Goal: Task Accomplishment & Management: Complete application form

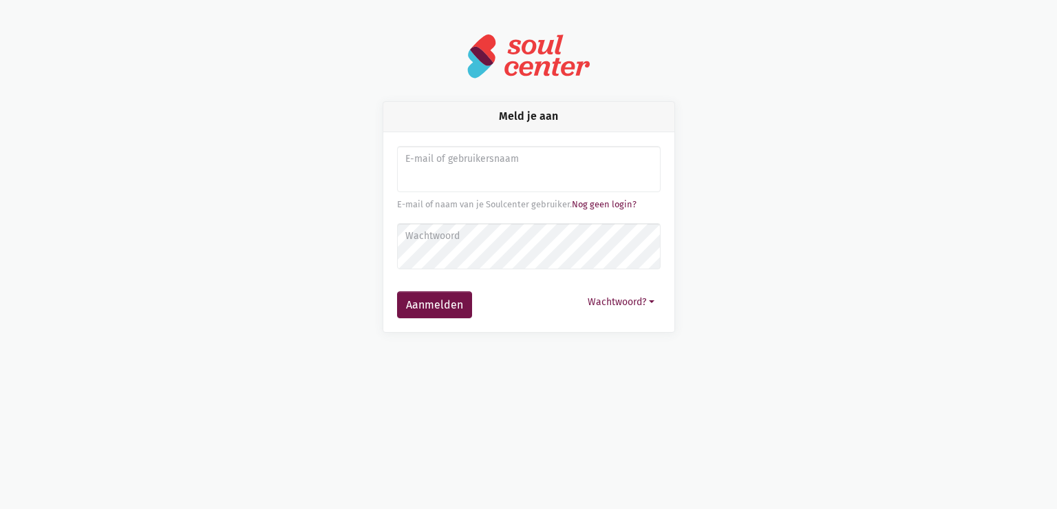
click at [443, 171] on input "Aanmelden" at bounding box center [529, 169] width 264 height 47
type input "[EMAIL_ADDRESS][DOMAIN_NAME]"
click at [397, 291] on button "Aanmelden" at bounding box center [434, 305] width 75 height 28
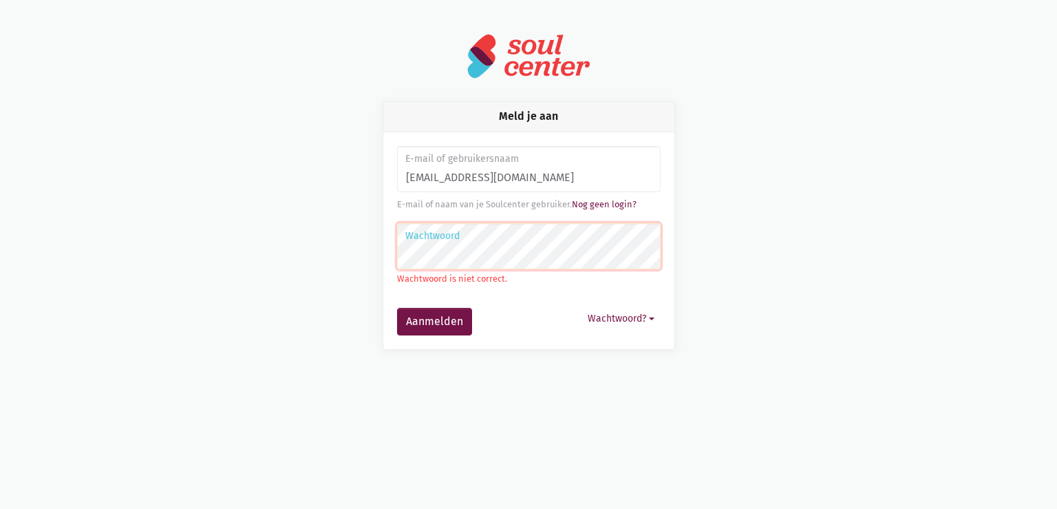
click at [397, 308] on button "Aanmelden" at bounding box center [434, 322] width 75 height 28
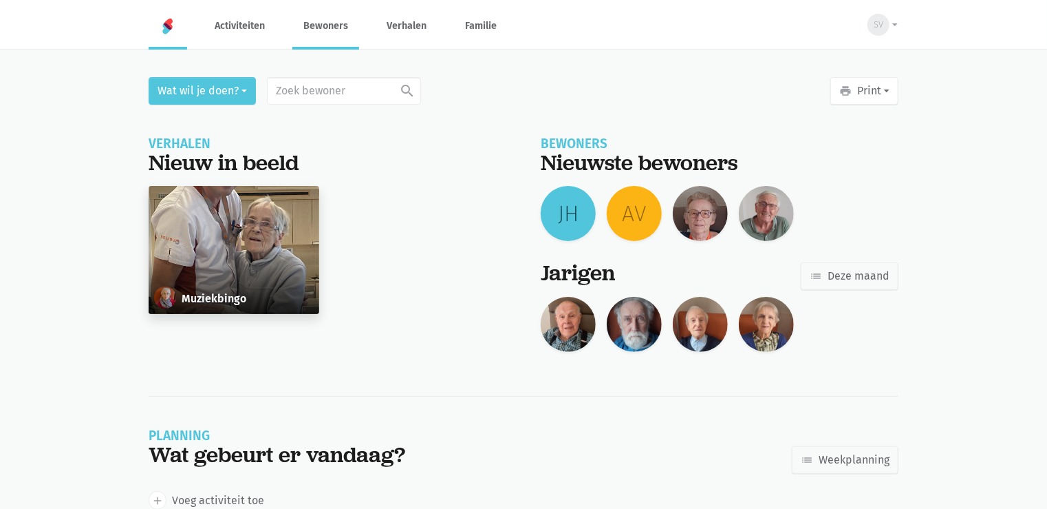
click at [303, 28] on link "Bewoners" at bounding box center [325, 26] width 67 height 46
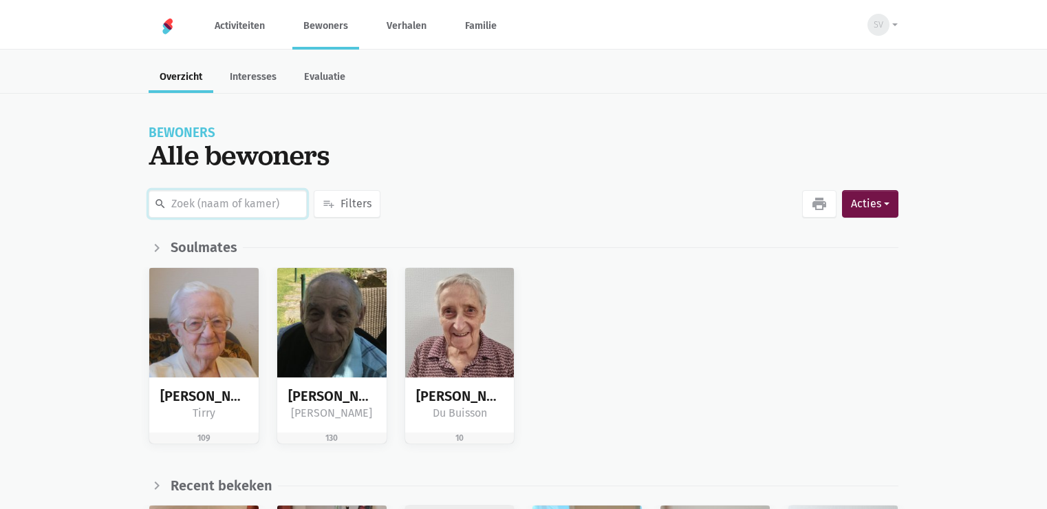
click at [220, 209] on input "text" at bounding box center [228, 204] width 158 height 28
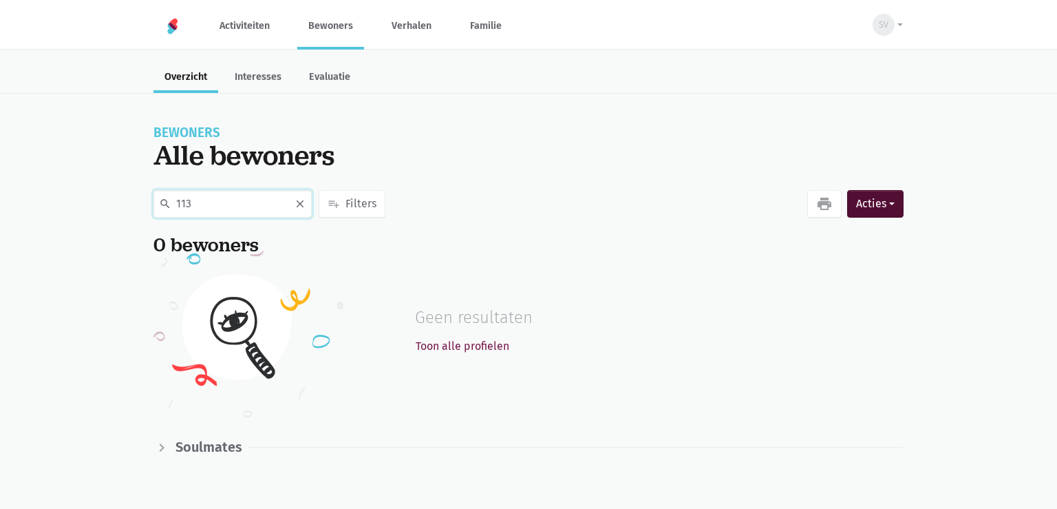
type input "113"
click at [848, 215] on button "Acties" at bounding box center [875, 204] width 56 height 28
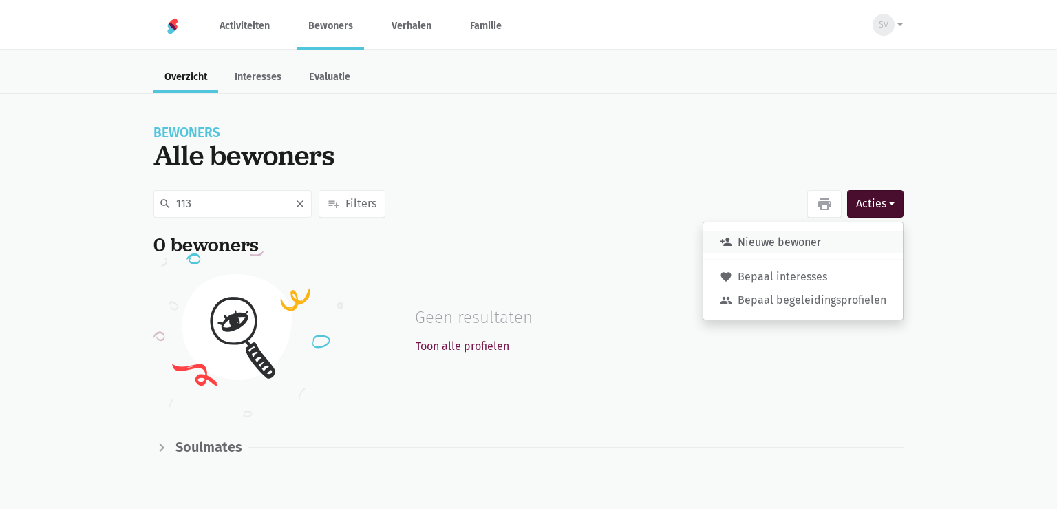
click at [790, 246] on button "person_add Nieuwe bewoner" at bounding box center [803, 242] width 200 height 23
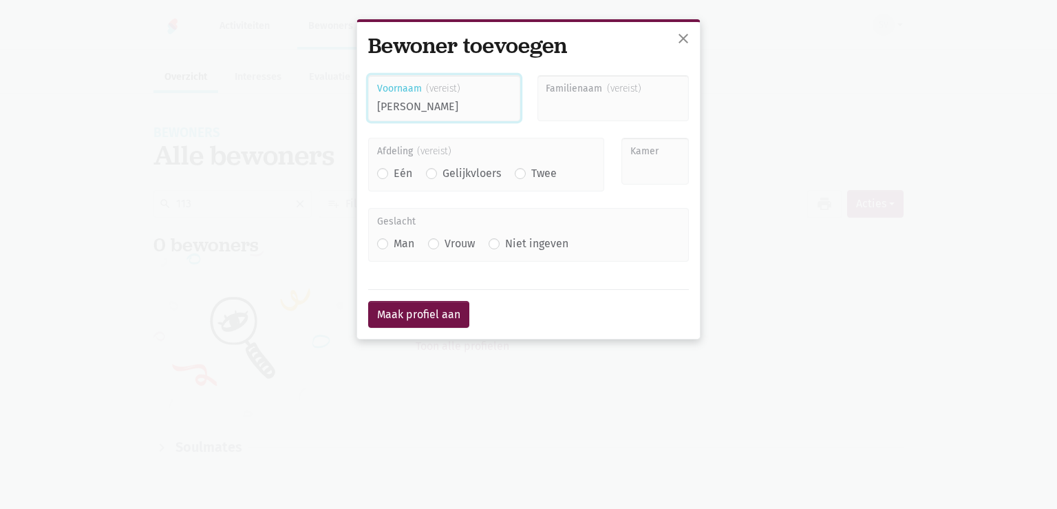
type input "Jean Baptist"
type input "Frederickx"
click at [381, 180] on div "Eén" at bounding box center [394, 173] width 35 height 18
click at [394, 172] on label "Eén" at bounding box center [403, 173] width 19 height 18
click at [377, 172] on input "Eén" at bounding box center [382, 171] width 11 height 14
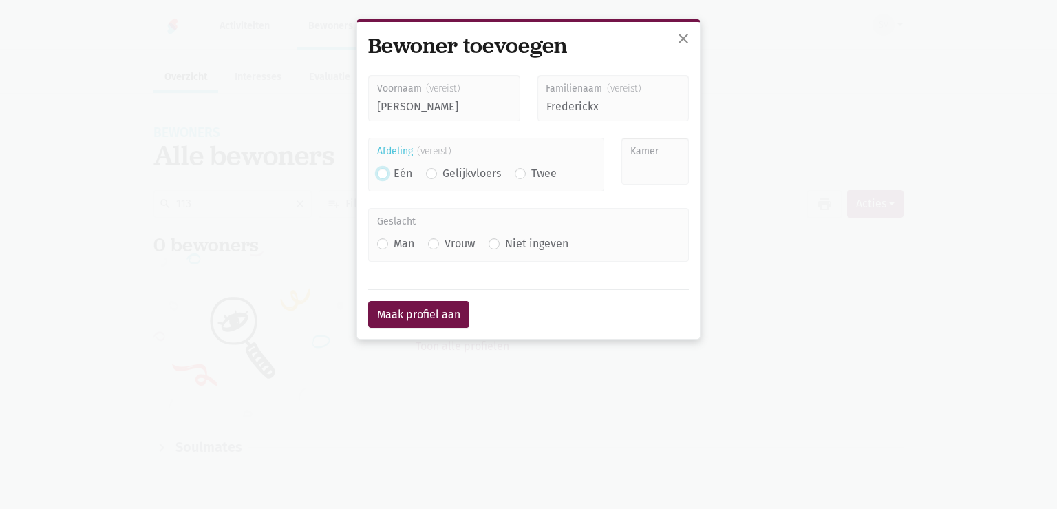
radio input "true"
click at [667, 172] on input "Kamer" at bounding box center [654, 161] width 67 height 47
type input "113"
click at [445, 246] on label "Vrouw" at bounding box center [460, 244] width 30 height 18
click at [429, 246] on input "Vrouw" at bounding box center [433, 242] width 11 height 14
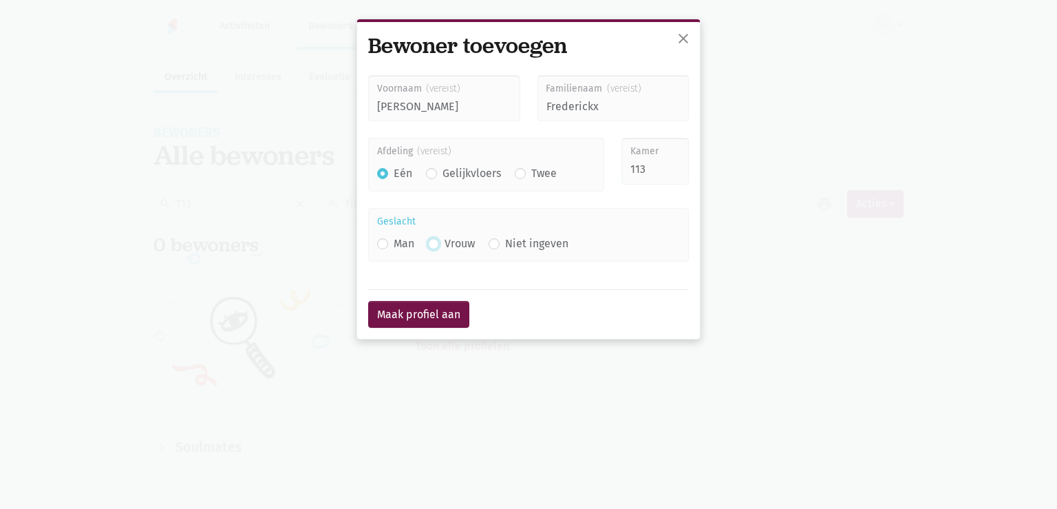
radio input "true"
click at [436, 320] on button "Maak profiel aan" at bounding box center [418, 315] width 101 height 28
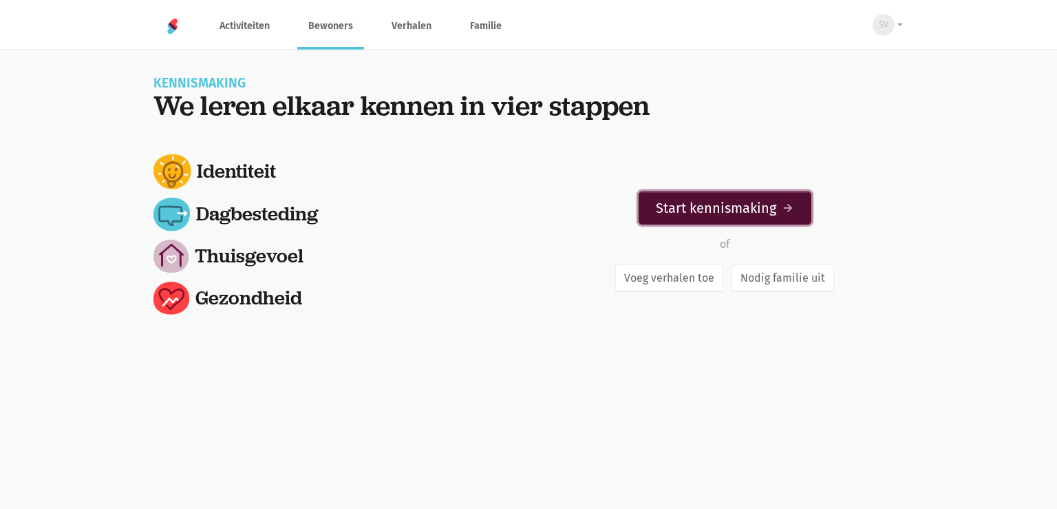
click at [727, 201] on link "Start kennismaking arrow_forward" at bounding box center [725, 207] width 173 height 33
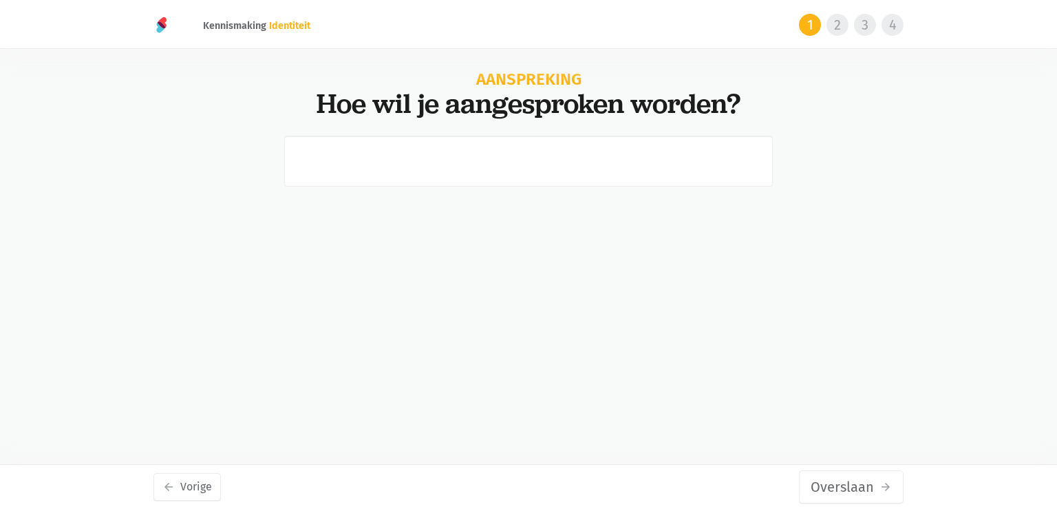
click at [581, 162] on input "text" at bounding box center [528, 161] width 489 height 51
type input "Jean"
click at [837, 493] on button "Volgende arrow_forward" at bounding box center [854, 486] width 100 height 33
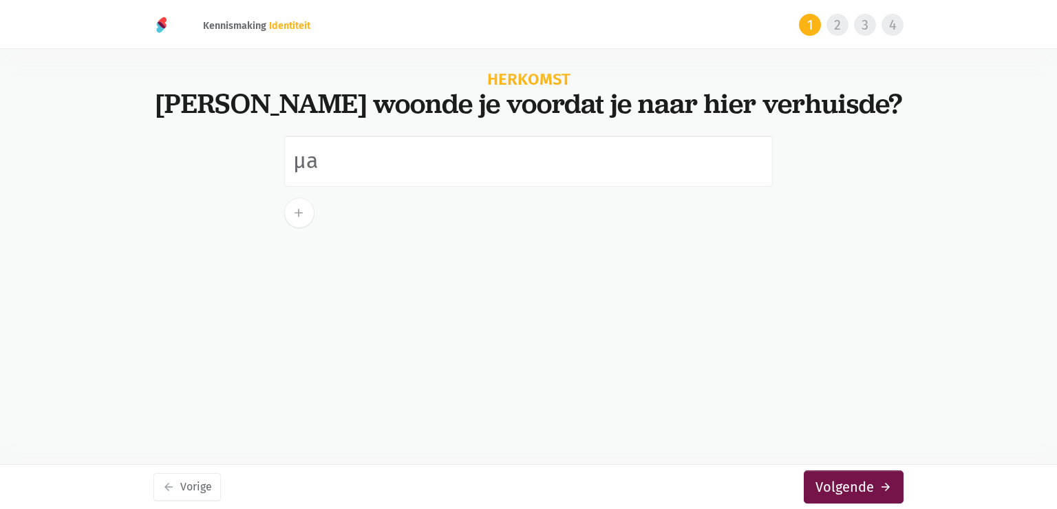
type input "µ"
type input "Asse"
click at [837, 484] on button "Volgende arrow_forward" at bounding box center [854, 486] width 100 height 33
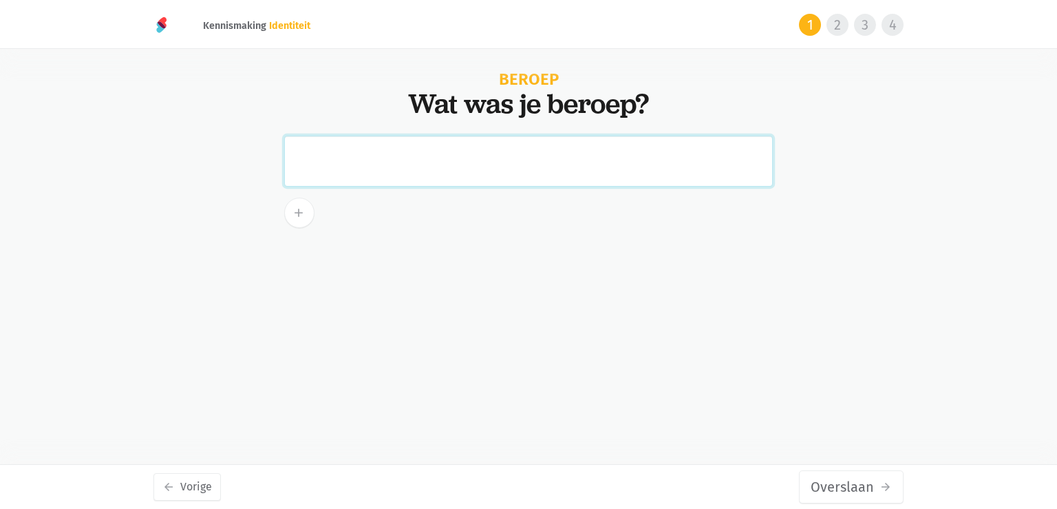
click at [339, 158] on input "text" at bounding box center [528, 161] width 489 height 51
paste input "magazijnier geweest bij Siba, een farmaceutisch fabriek. Op 49 jaar was hij ree…"
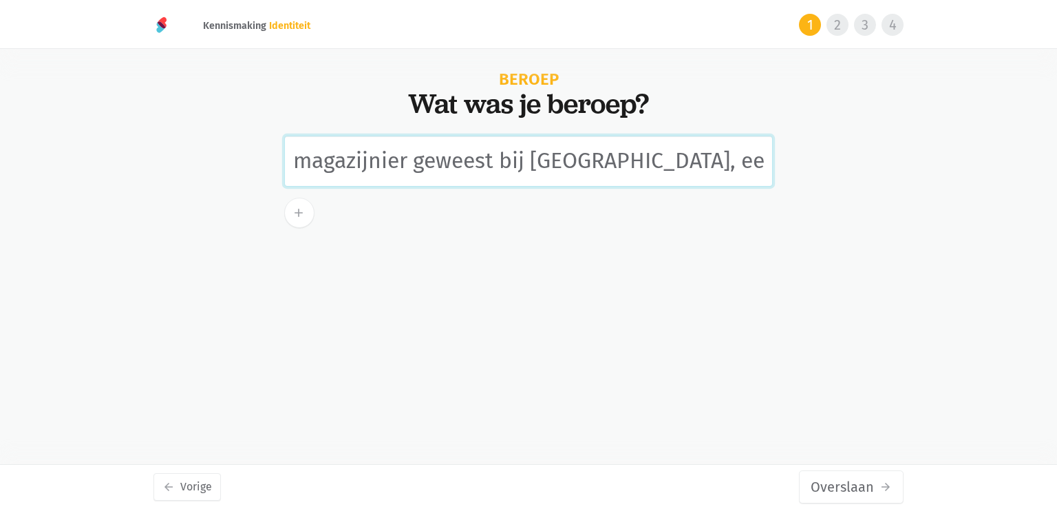
scroll to position [0, 1056]
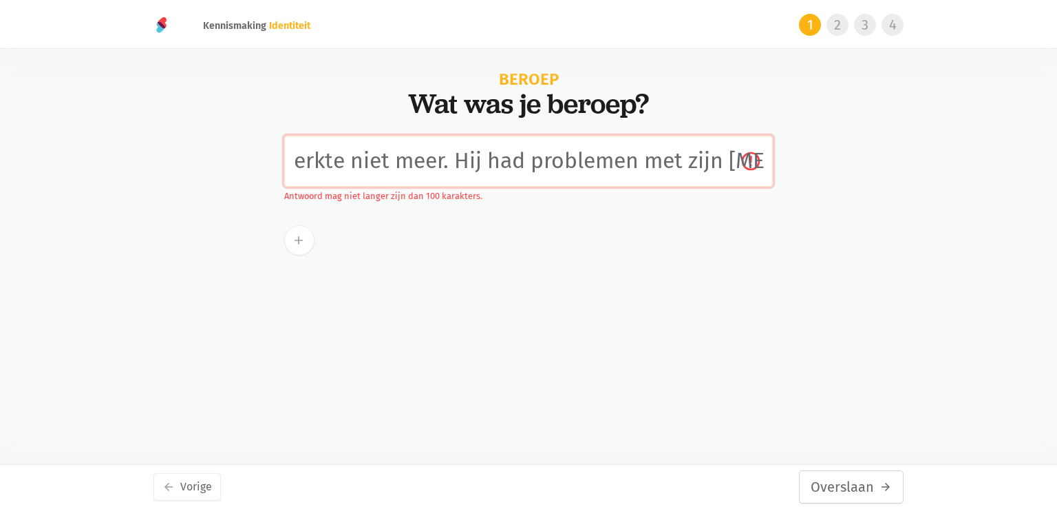
type input "magazijnier geweest bij Siba, een farmaceutisch fabriek. Op 49 jaar was hij ree…"
click at [868, 483] on button "Overslaan arrow_forward" at bounding box center [851, 486] width 105 height 33
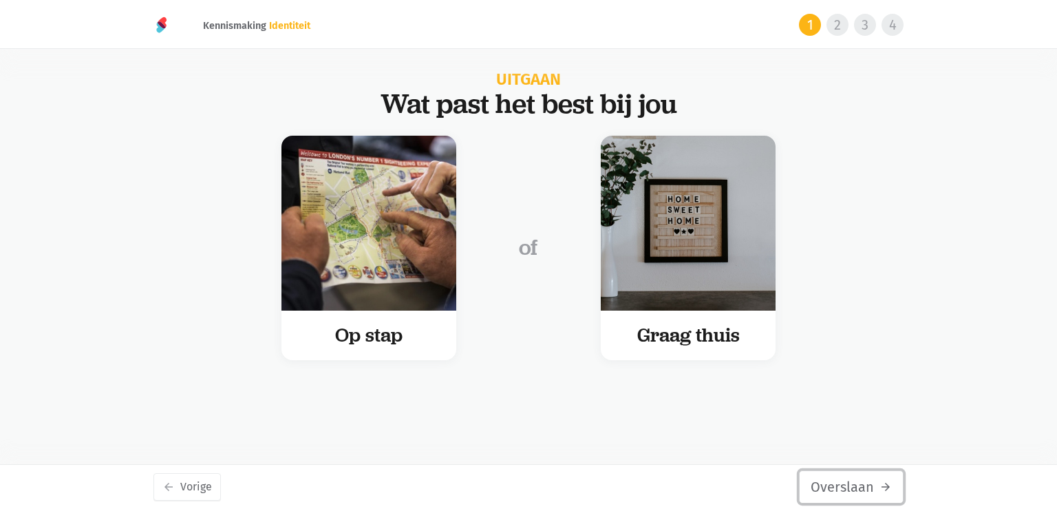
click at [875, 487] on button "Overslaan arrow_forward" at bounding box center [851, 486] width 105 height 33
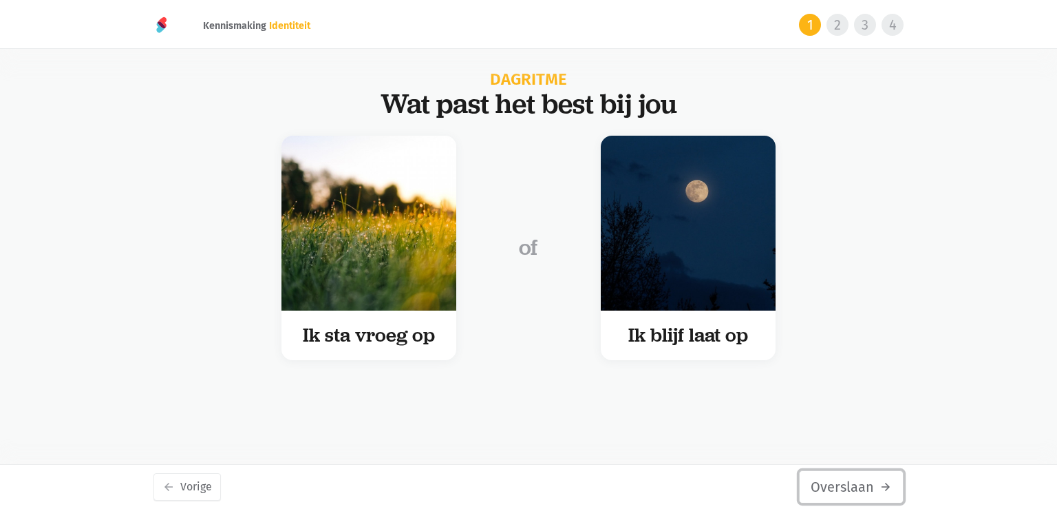
click at [875, 487] on button "Overslaan arrow_forward" at bounding box center [851, 486] width 105 height 33
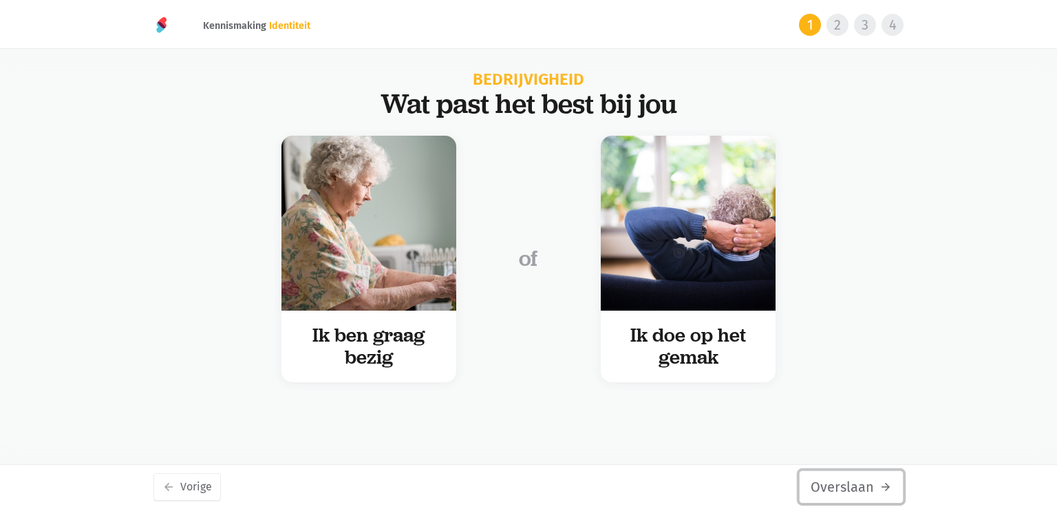
click at [875, 487] on button "Overslaan arrow_forward" at bounding box center [851, 486] width 105 height 33
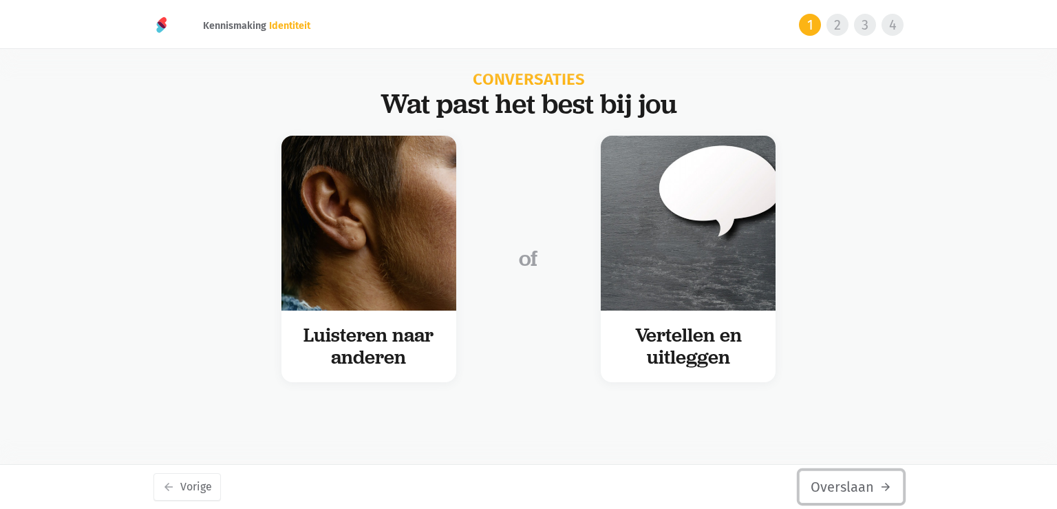
click at [875, 487] on button "Overslaan arrow_forward" at bounding box center [851, 486] width 105 height 33
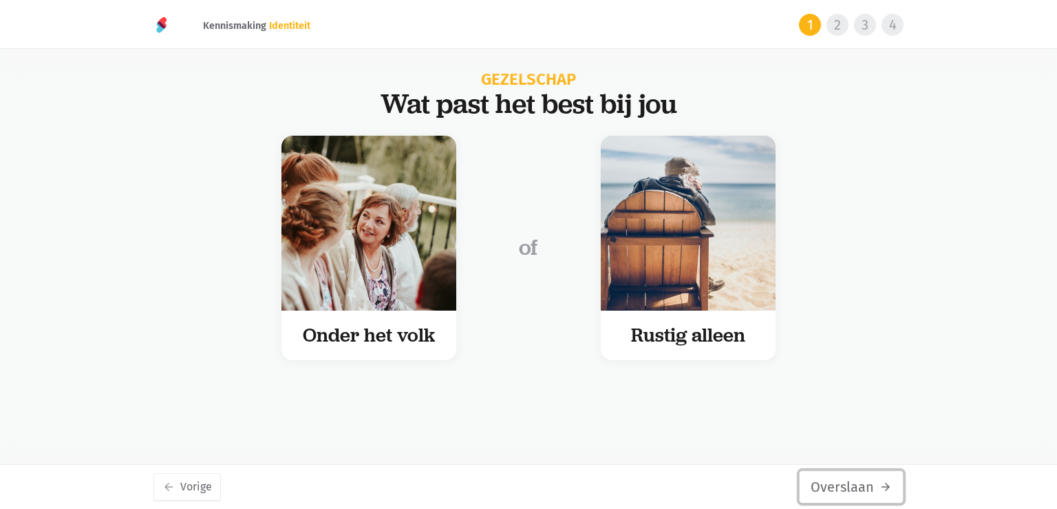
click at [875, 487] on button "Overslaan arrow_forward" at bounding box center [851, 486] width 105 height 33
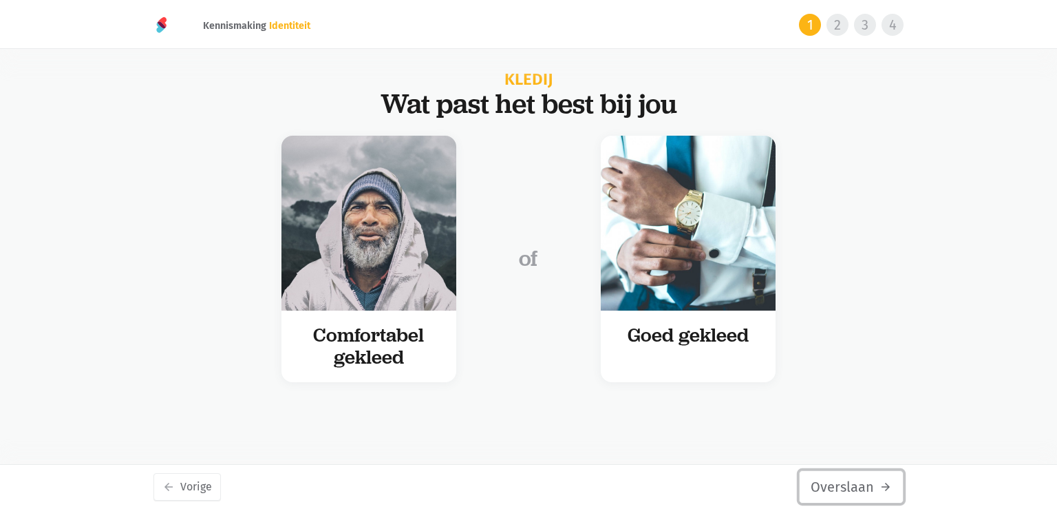
click at [875, 487] on button "Overslaan arrow_forward" at bounding box center [851, 486] width 105 height 33
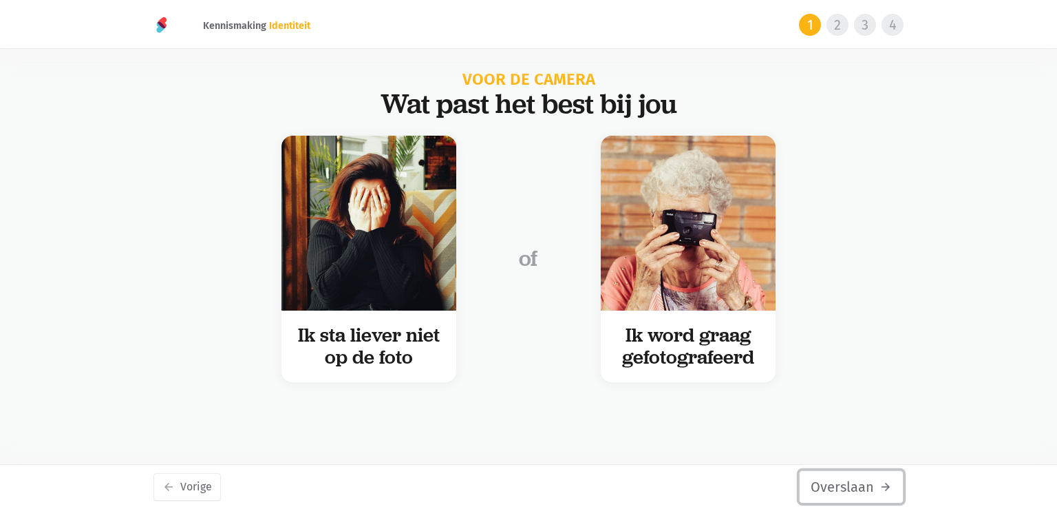
click at [875, 487] on button "Overslaan arrow_forward" at bounding box center [851, 486] width 105 height 33
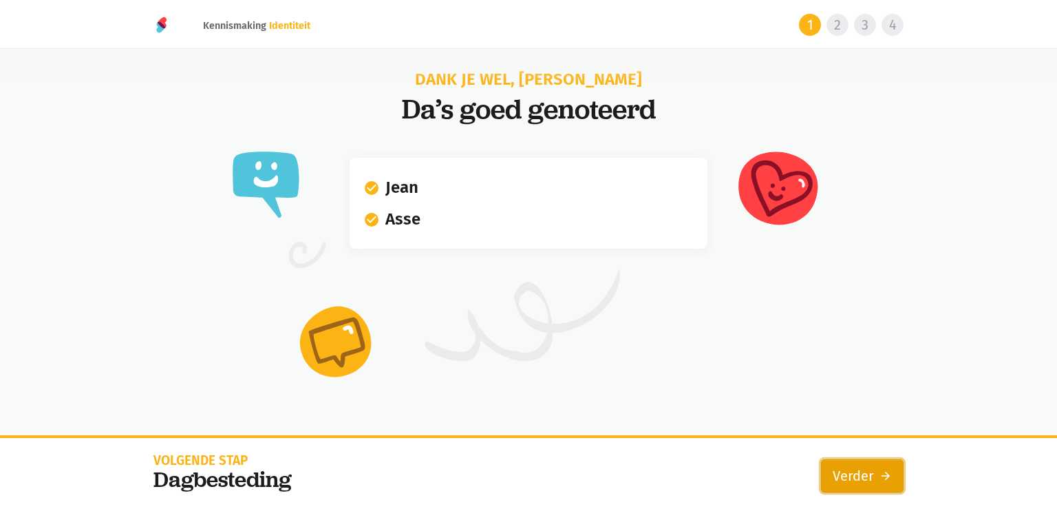
click at [875, 478] on link "Verder arrow_forward" at bounding box center [862, 475] width 83 height 33
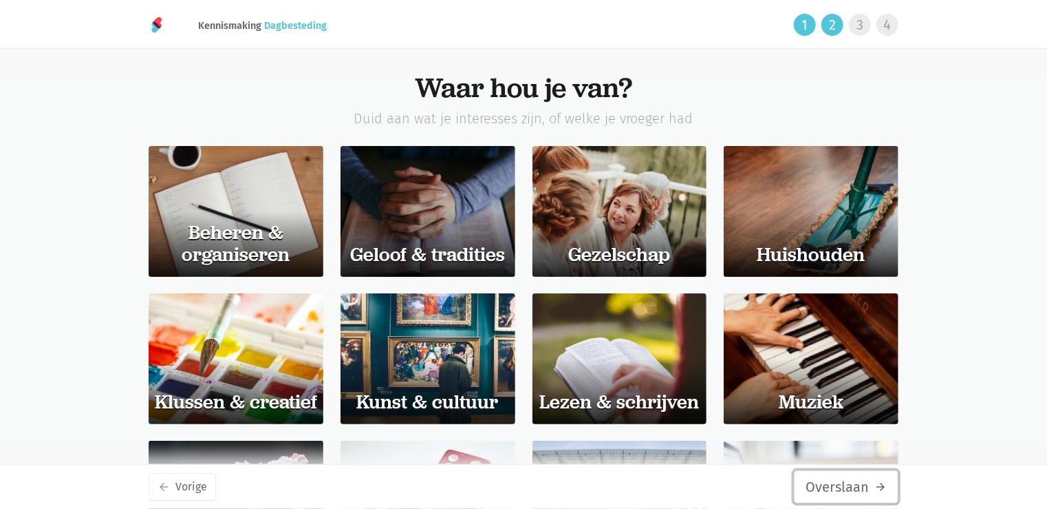
click at [862, 490] on button "Overslaan arrow_forward" at bounding box center [846, 486] width 105 height 33
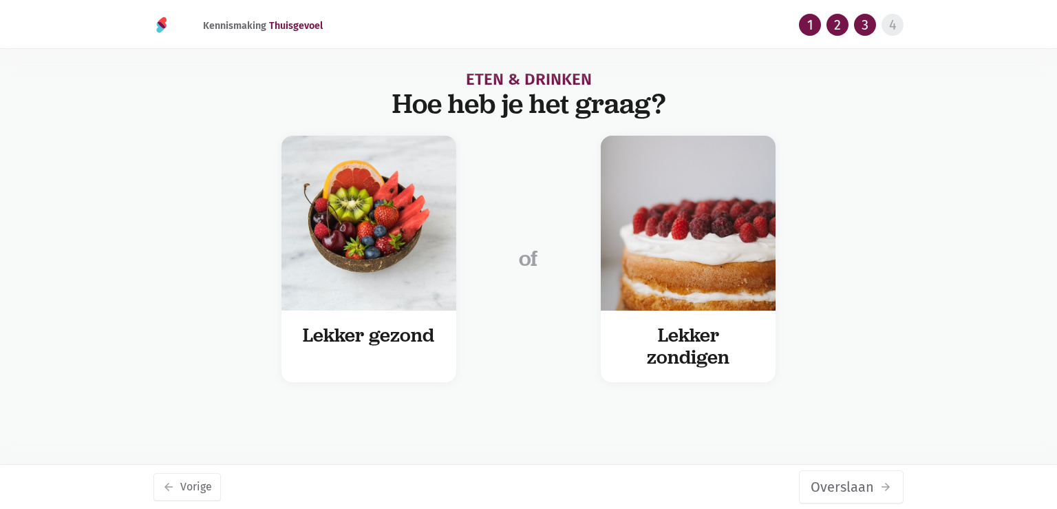
click at [862, 490] on button "Overslaan arrow_forward" at bounding box center [851, 486] width 105 height 33
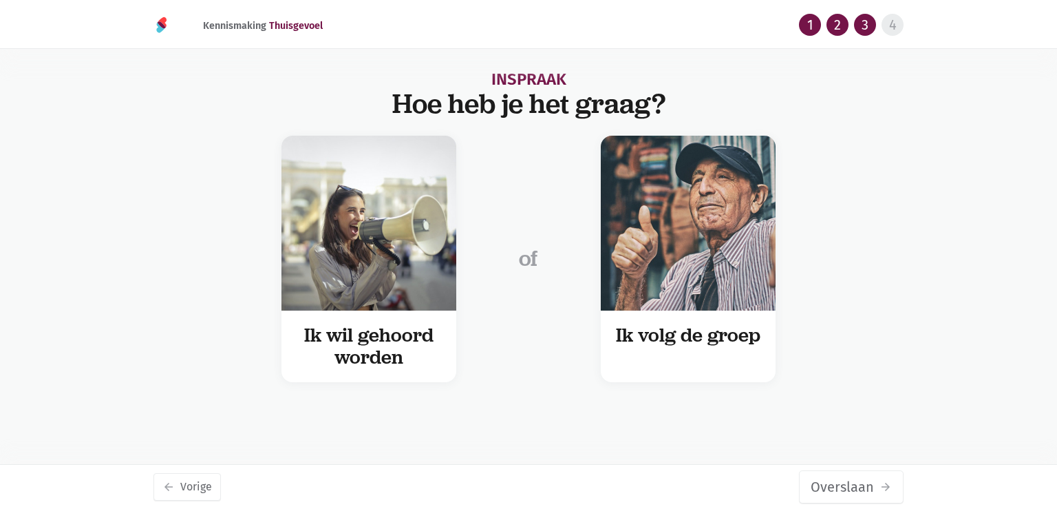
click at [862, 490] on button "Overslaan arrow_forward" at bounding box center [851, 486] width 105 height 33
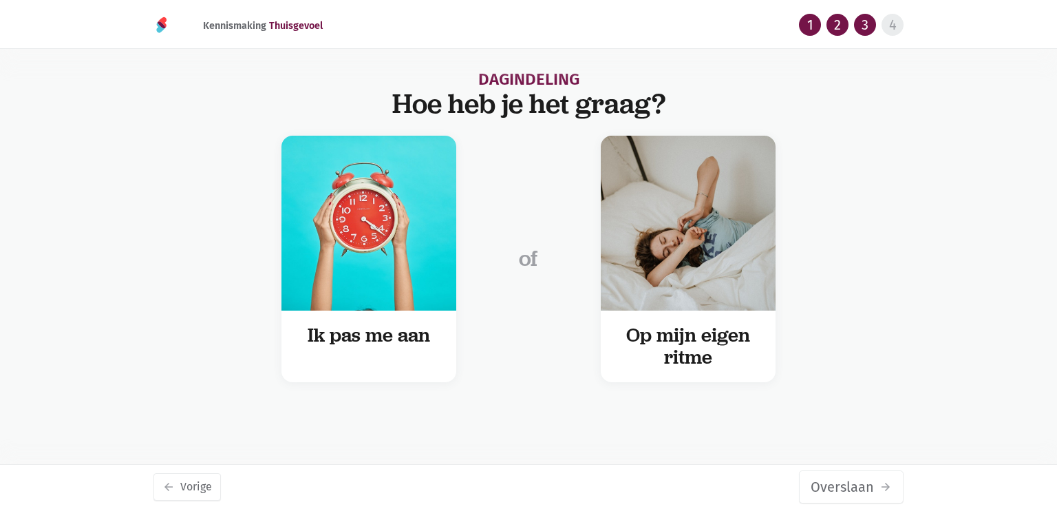
click at [862, 490] on button "Overslaan arrow_forward" at bounding box center [851, 486] width 105 height 33
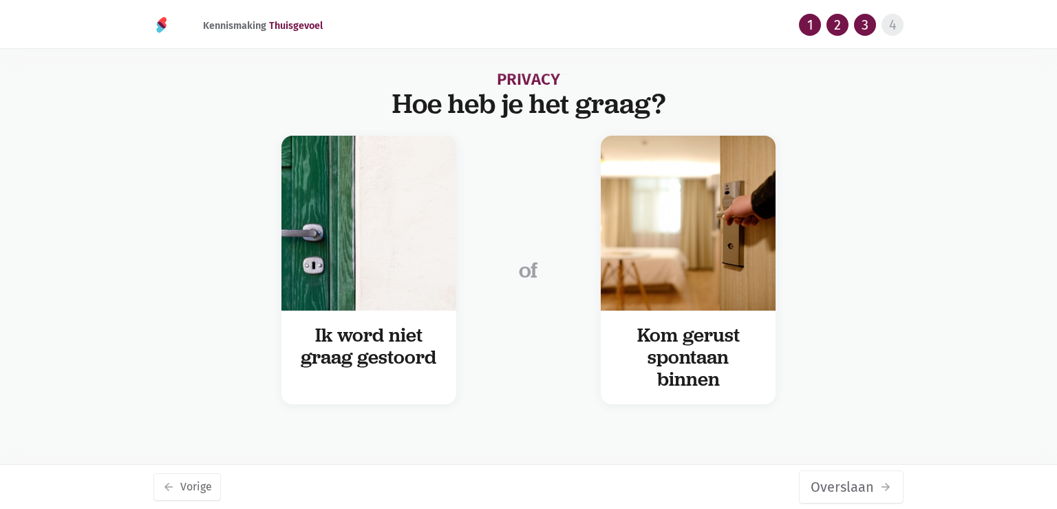
click at [862, 490] on button "Overslaan arrow_forward" at bounding box center [851, 486] width 105 height 33
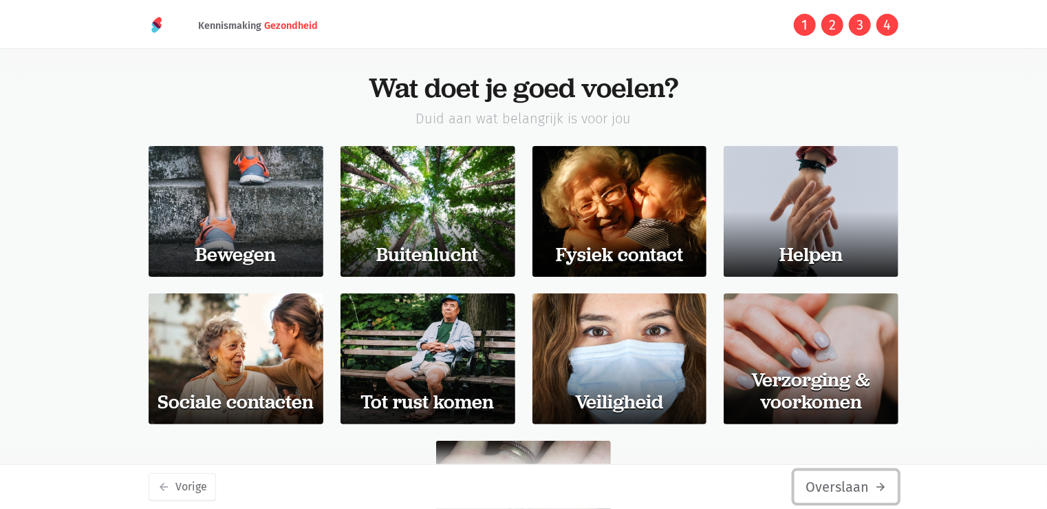
click at [853, 490] on button "Overslaan arrow_forward" at bounding box center [846, 486] width 105 height 33
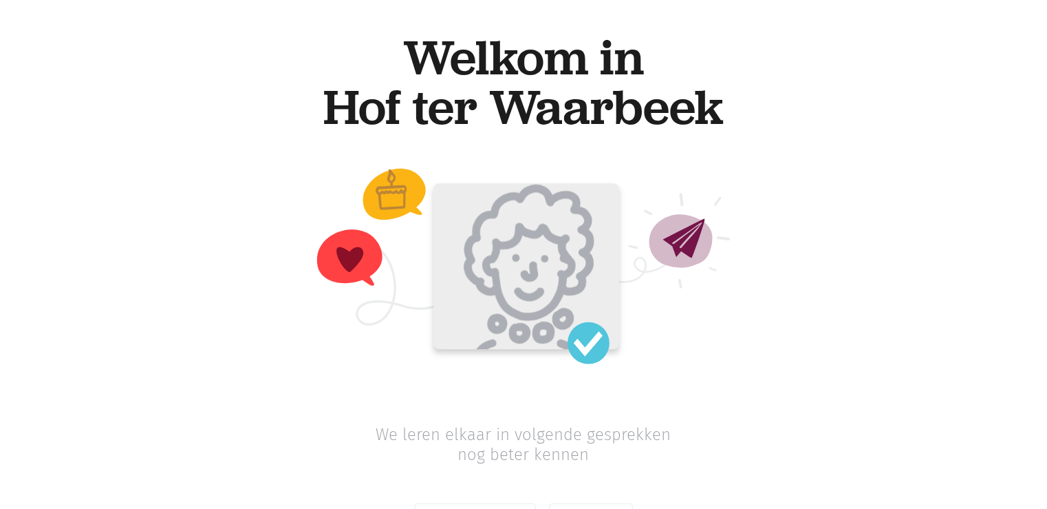
scroll to position [59, 0]
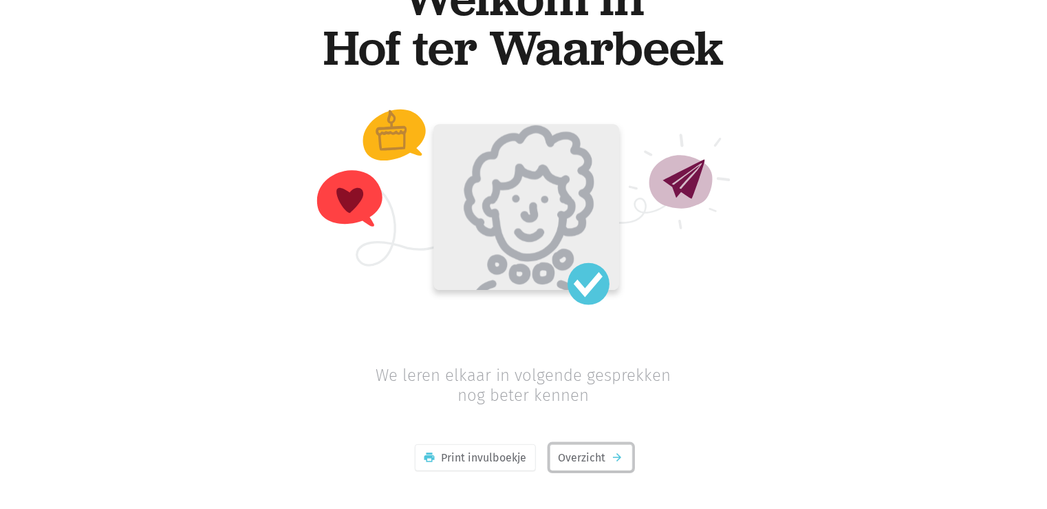
click at [598, 454] on link "Overzicht arrow_forward" at bounding box center [591, 458] width 83 height 28
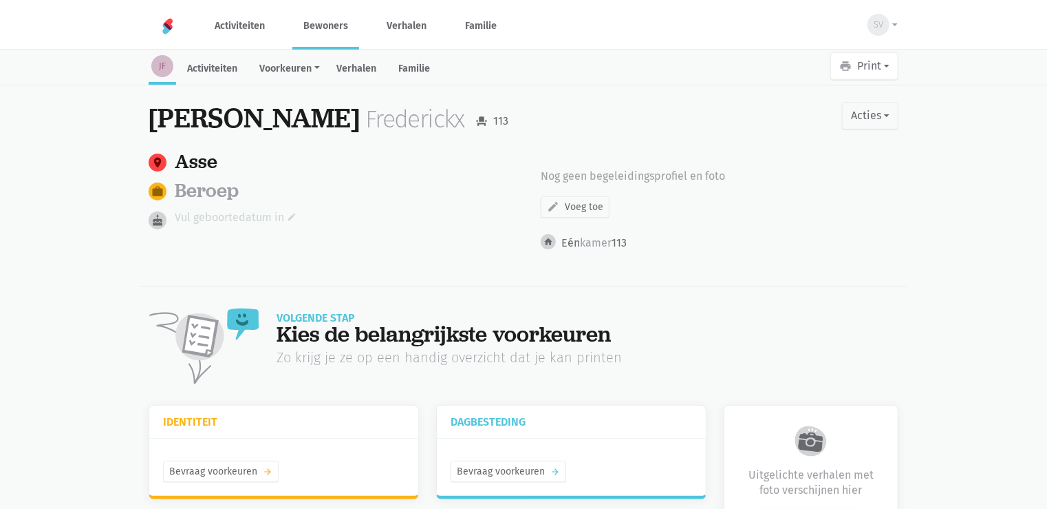
click at [210, 217] on link "Vul geboortedatum in edit" at bounding box center [236, 218] width 122 height 18
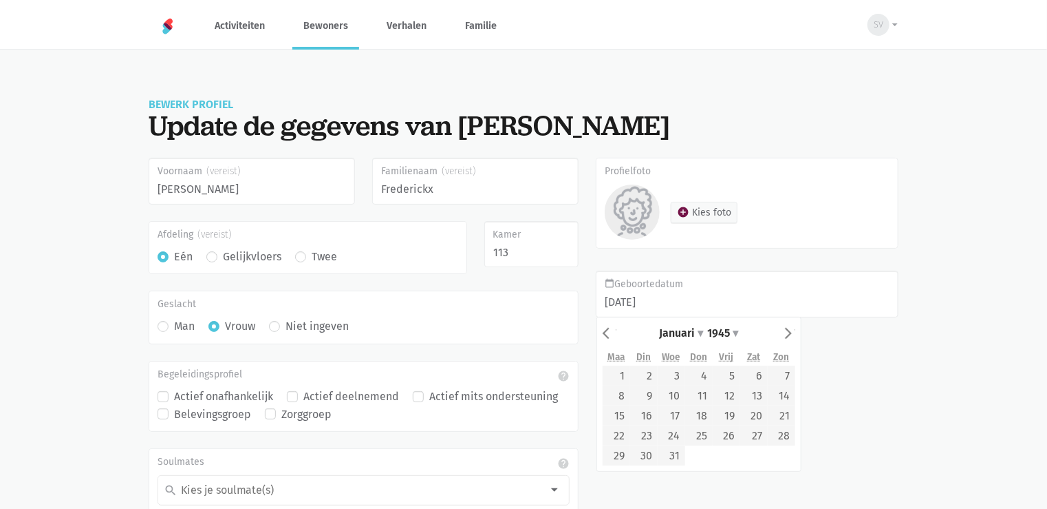
type input "03/11/1947"
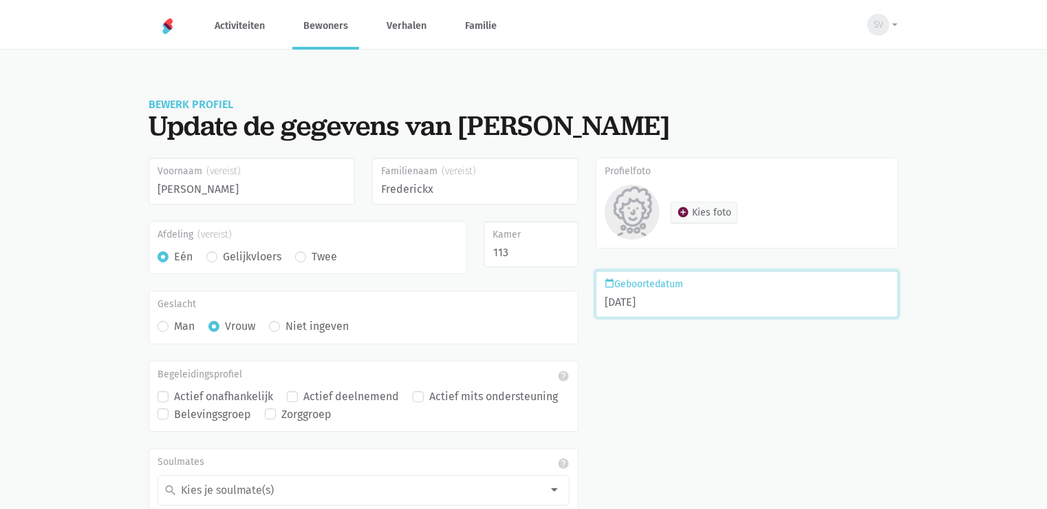
scroll to position [107, 0]
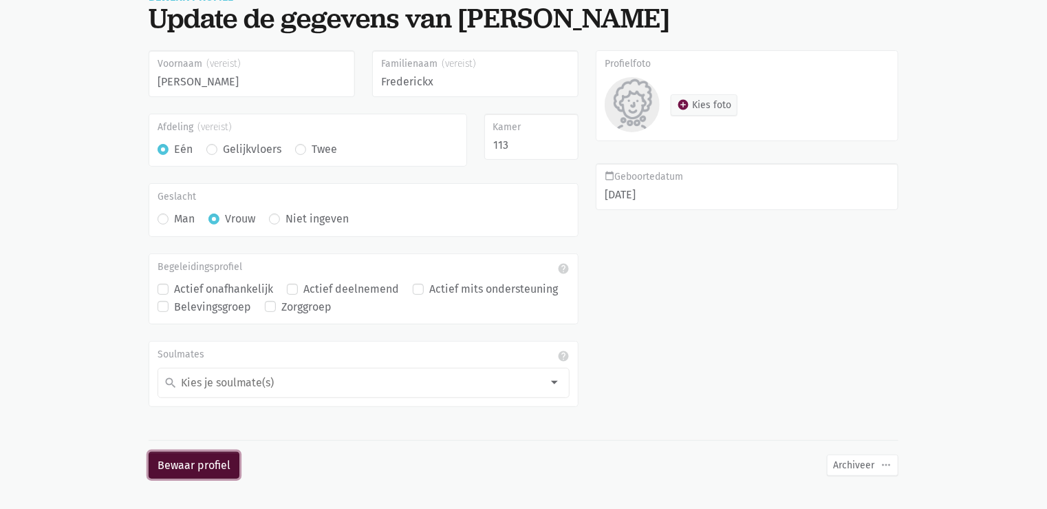
click at [158, 462] on button "Bewaar profiel" at bounding box center [194, 465] width 91 height 28
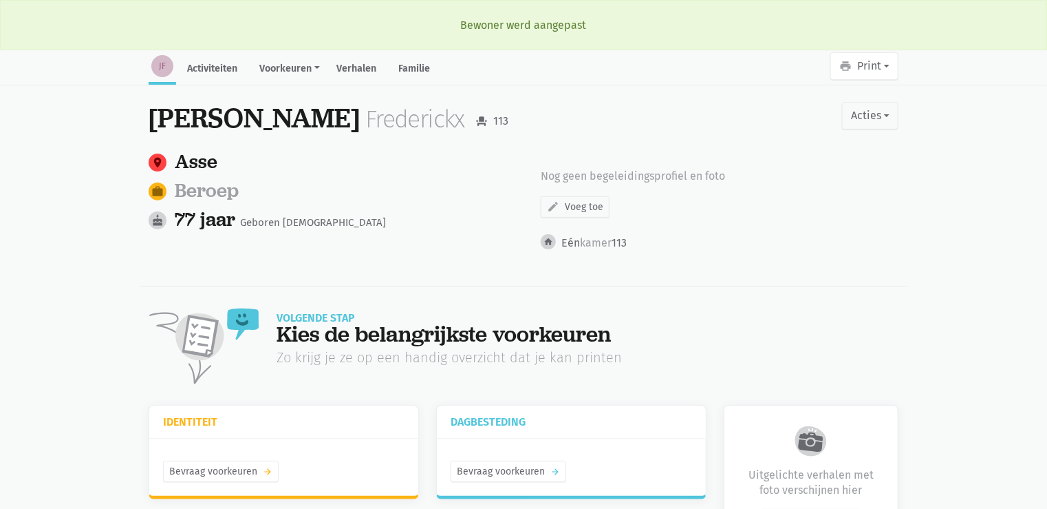
click at [197, 191] on link "Beroep" at bounding box center [207, 190] width 64 height 25
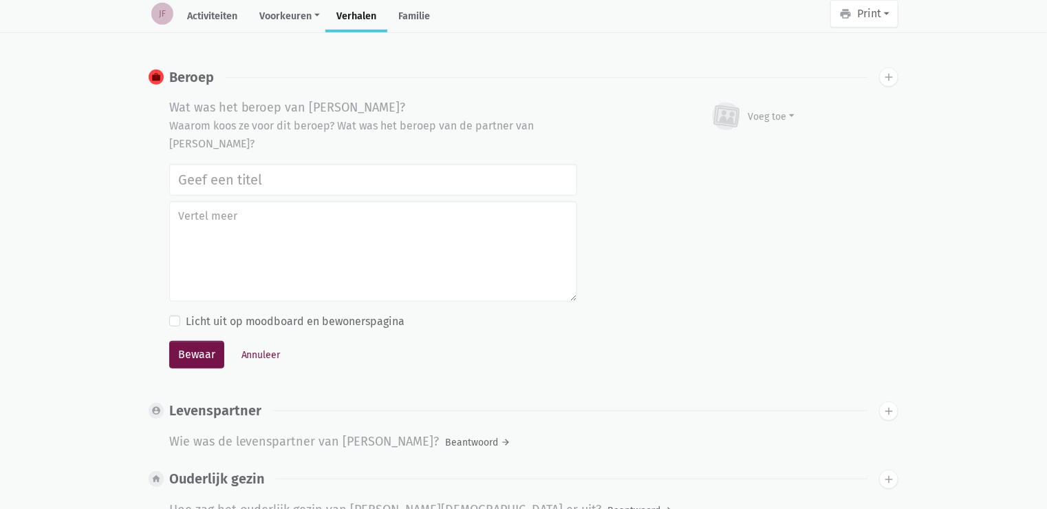
scroll to position [369, 0]
click at [210, 177] on input "text" at bounding box center [373, 180] width 408 height 32
paste input "magazijnier geweest bij [GEOGRAPHIC_DATA], een farmaceutisch fabriek"
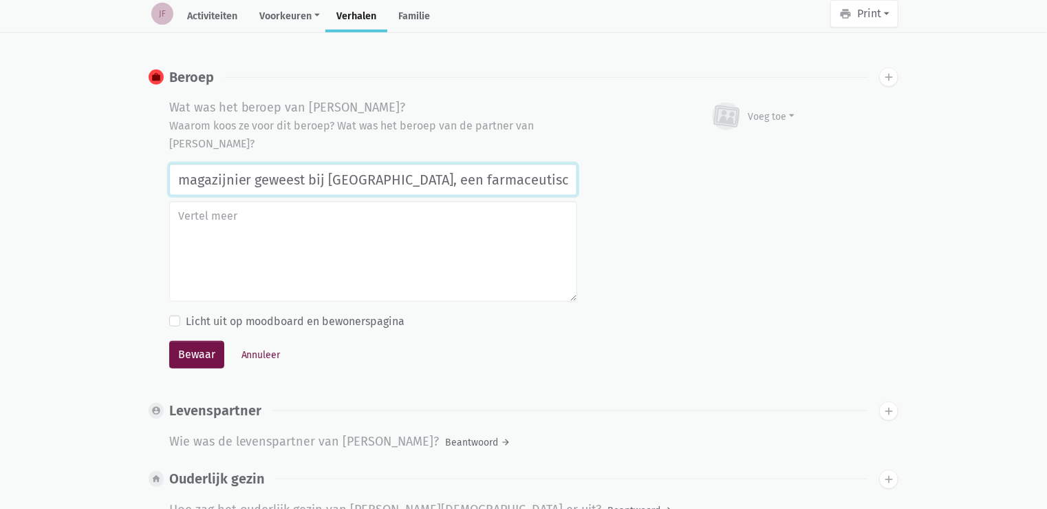
type input "magazijnier geweest bij [GEOGRAPHIC_DATA], een farmaceutisch fabriek"
click at [239, 228] on textarea at bounding box center [373, 251] width 408 height 100
click at [281, 215] on textarea at bounding box center [373, 251] width 408 height 100
paste textarea "Op 49 jaar was hij reeds thuis en werkte niet meer. Hij had problemen met zijn …"
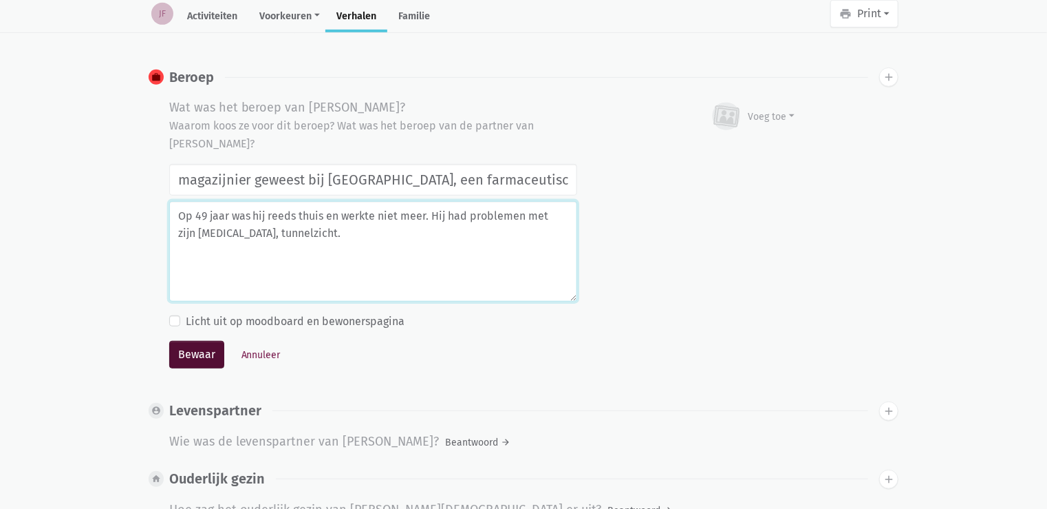
type textarea "Op 49 jaar was hij reeds thuis en werkte niet meer. Hij had problemen met zijn …"
click at [178, 350] on button "Bewaar" at bounding box center [196, 355] width 55 height 28
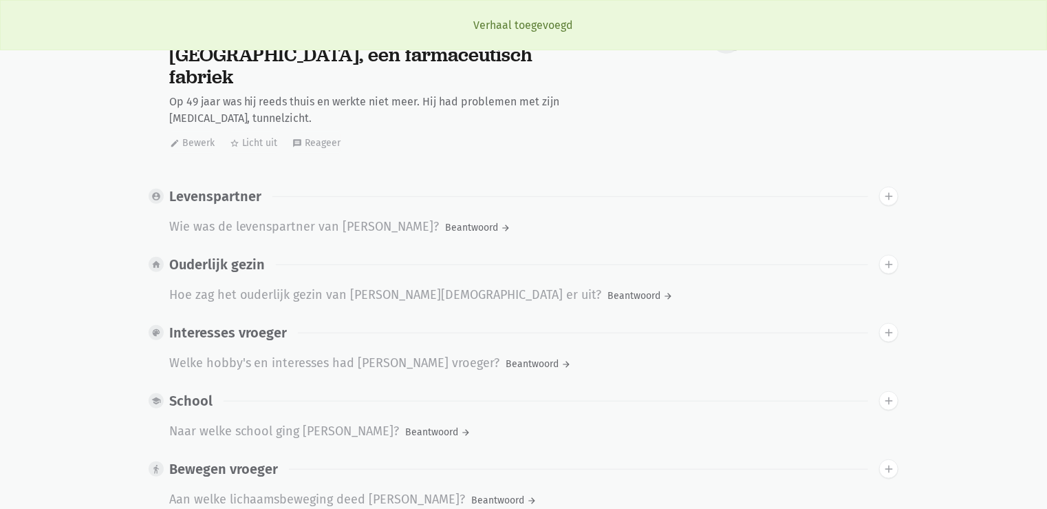
scroll to position [0, 0]
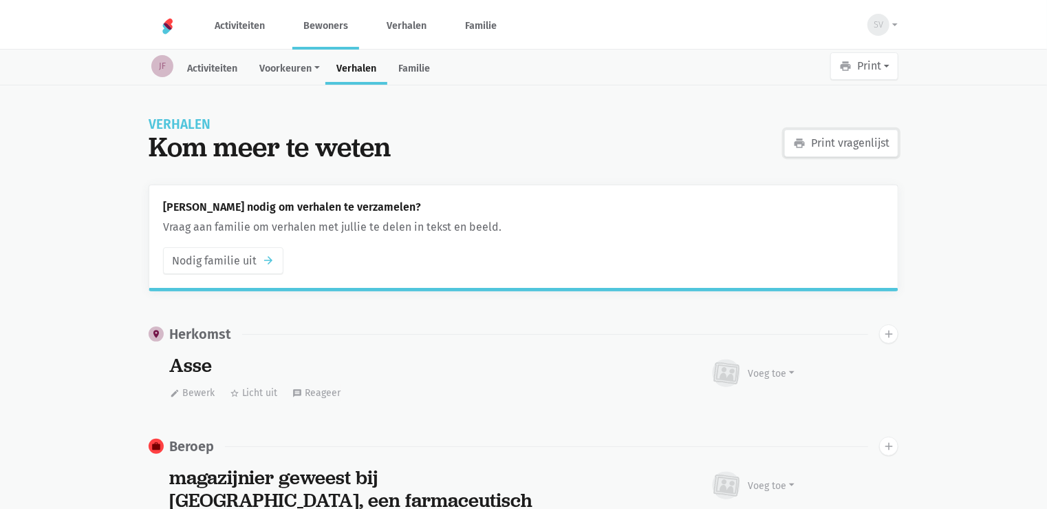
click at [835, 138] on link "print Print vragenlijst" at bounding box center [842, 143] width 114 height 28
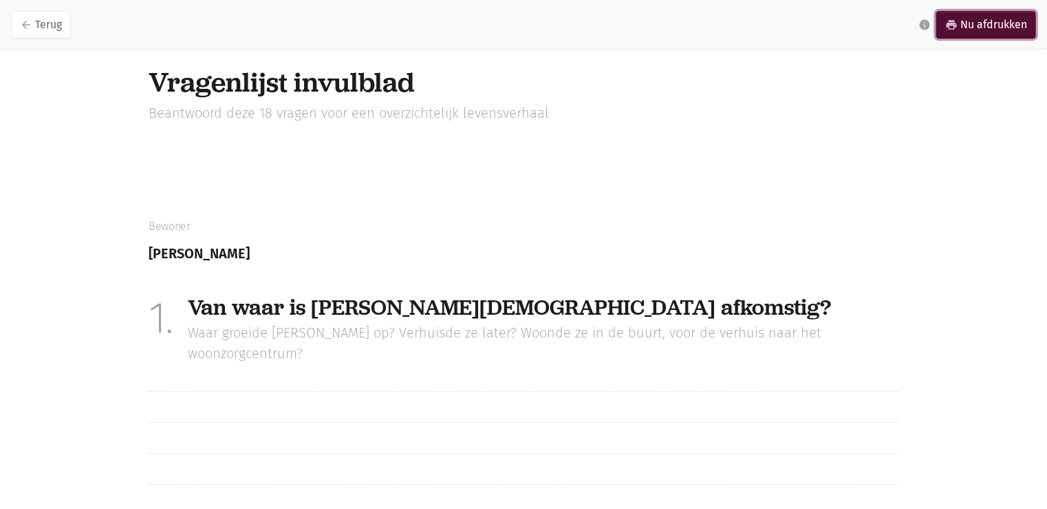
click at [995, 26] on link "print Nu afdrukken" at bounding box center [987, 25] width 100 height 28
click at [25, 23] on icon "arrow_back" at bounding box center [26, 25] width 12 height 12
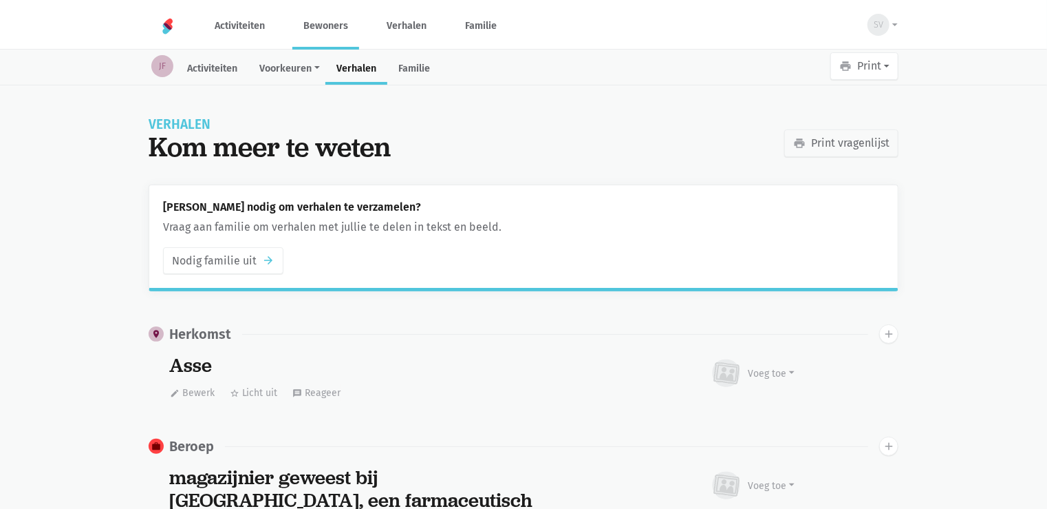
scroll to position [445, 0]
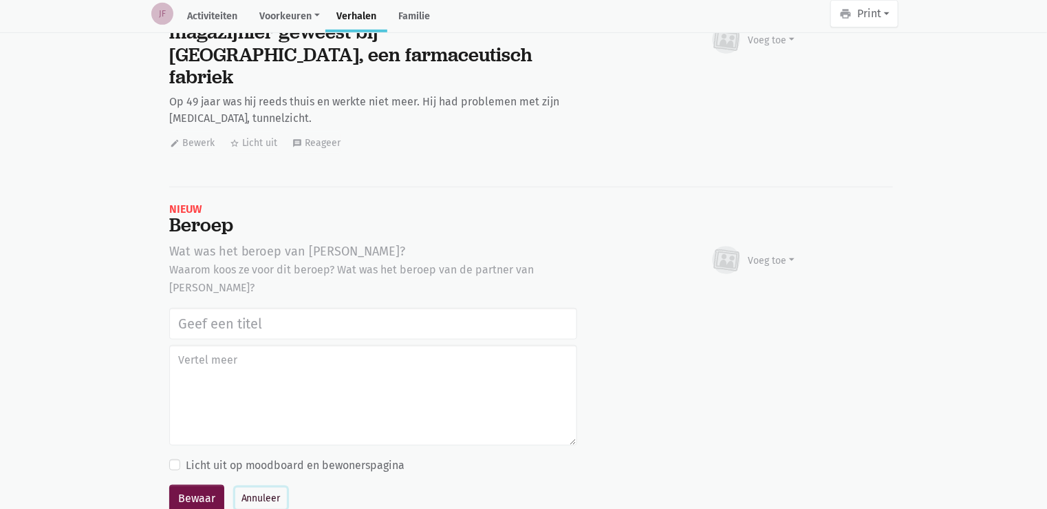
click at [256, 487] on button "Annuleer" at bounding box center [261, 497] width 52 height 21
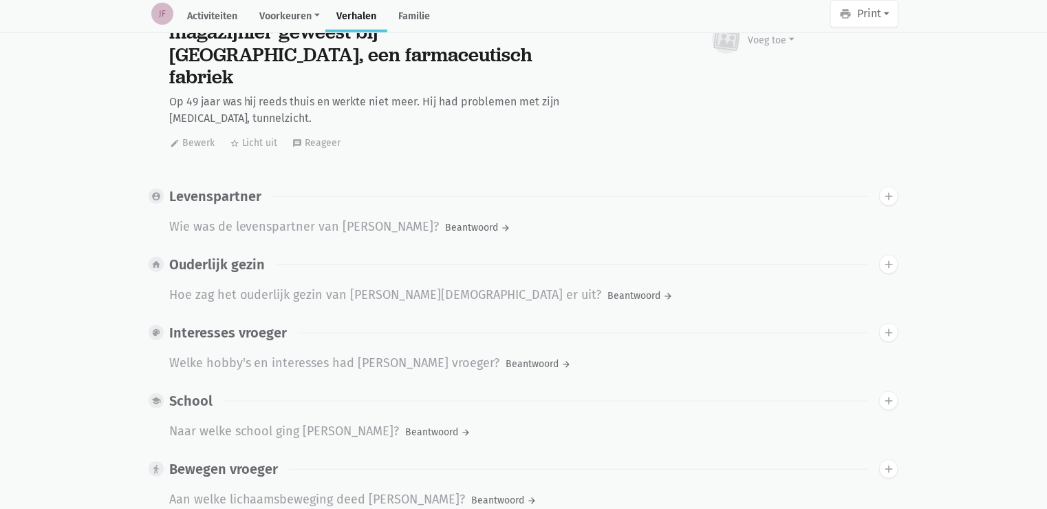
scroll to position [0, 0]
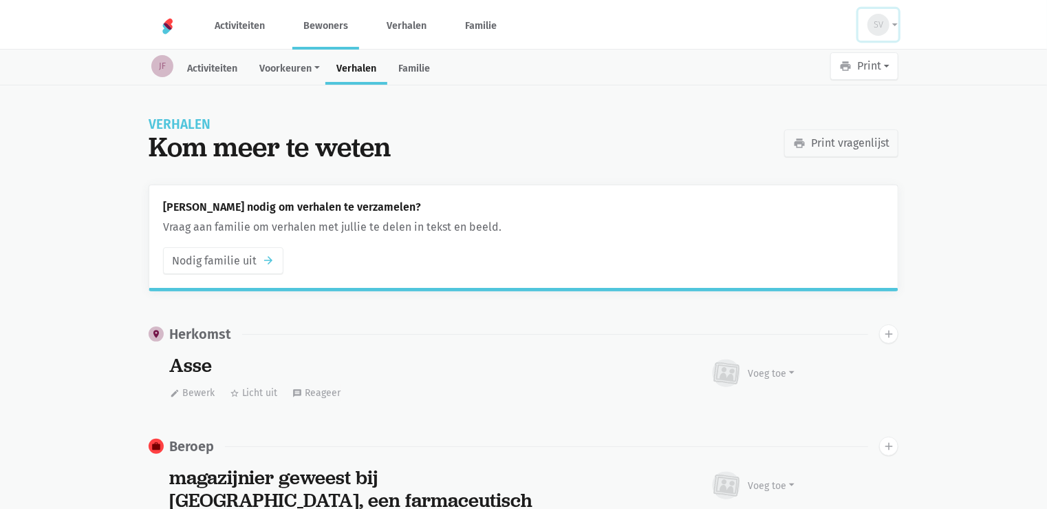
click at [894, 30] on button "SV" at bounding box center [879, 25] width 40 height 32
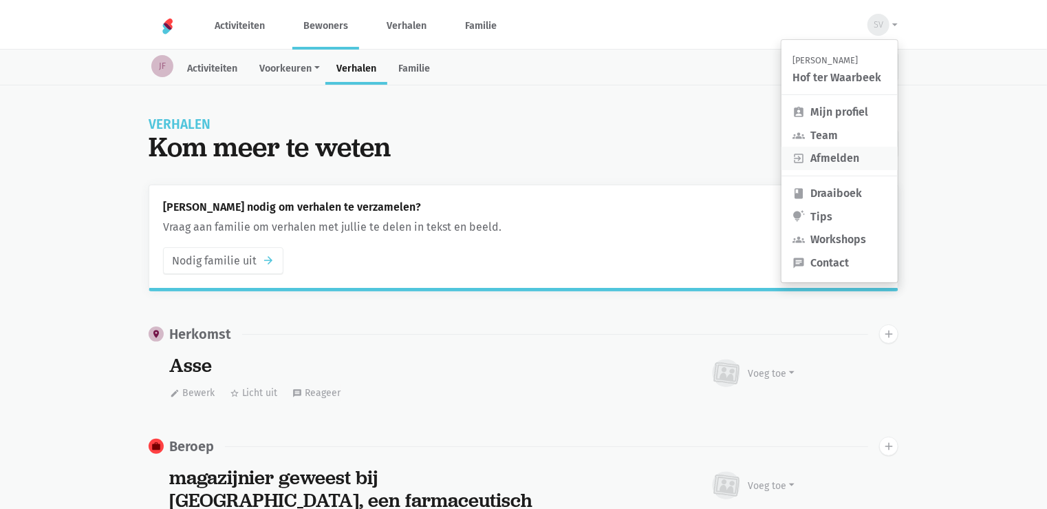
click at [868, 158] on link "exit_to_app Afmelden" at bounding box center [840, 158] width 116 height 23
